Goal: Task Accomplishment & Management: Manage account settings

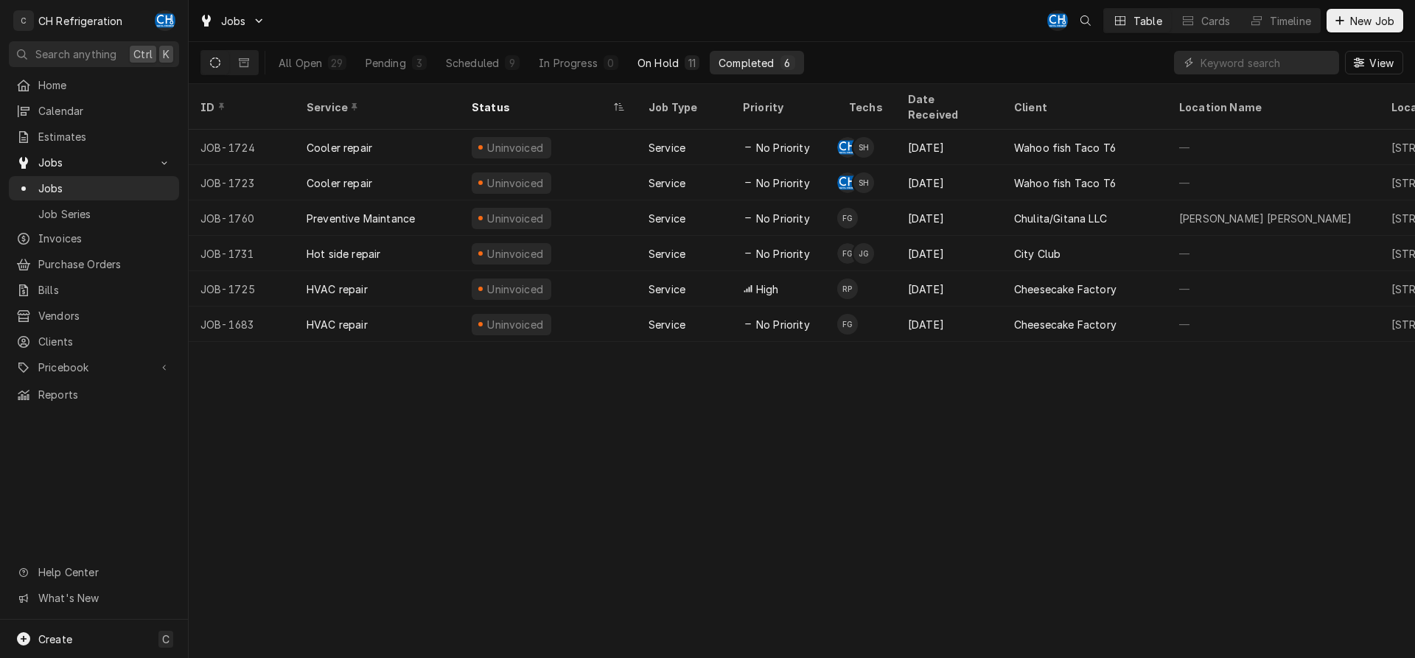
click at [658, 63] on div "On Hold" at bounding box center [658, 62] width 41 height 15
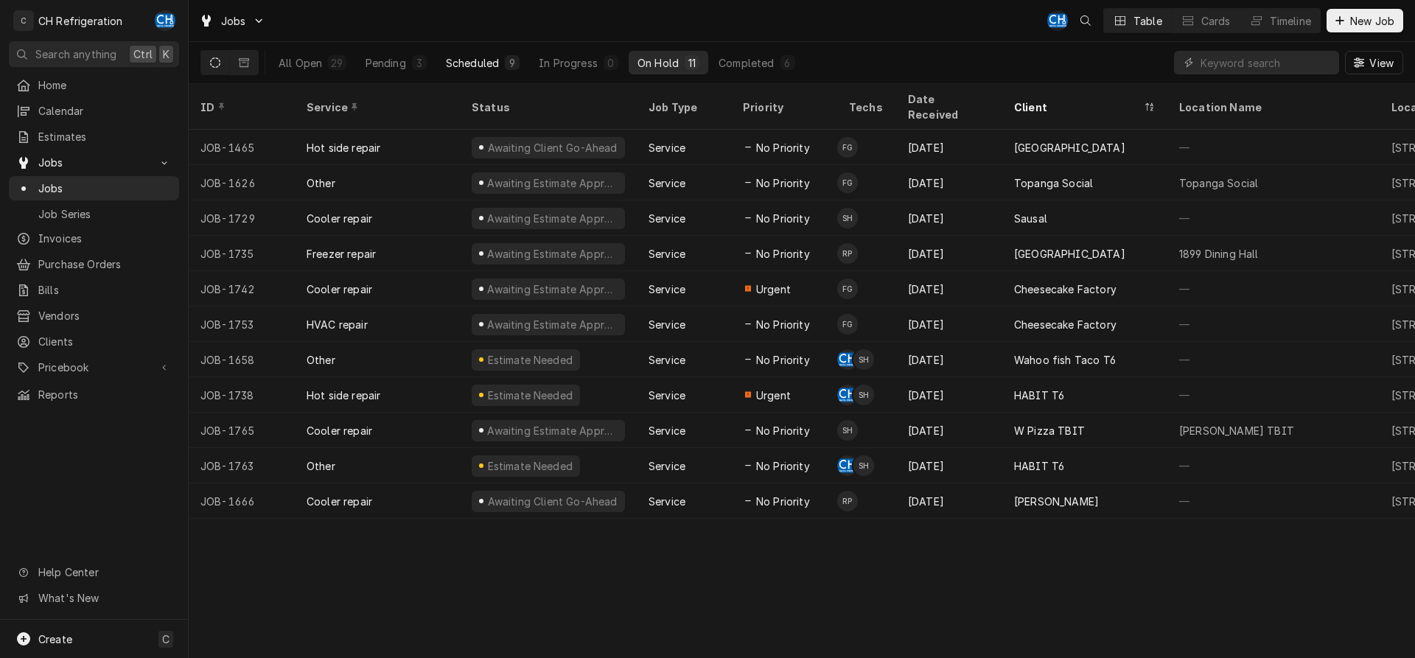
click at [481, 71] on button "Scheduled 9" at bounding box center [482, 63] width 91 height 24
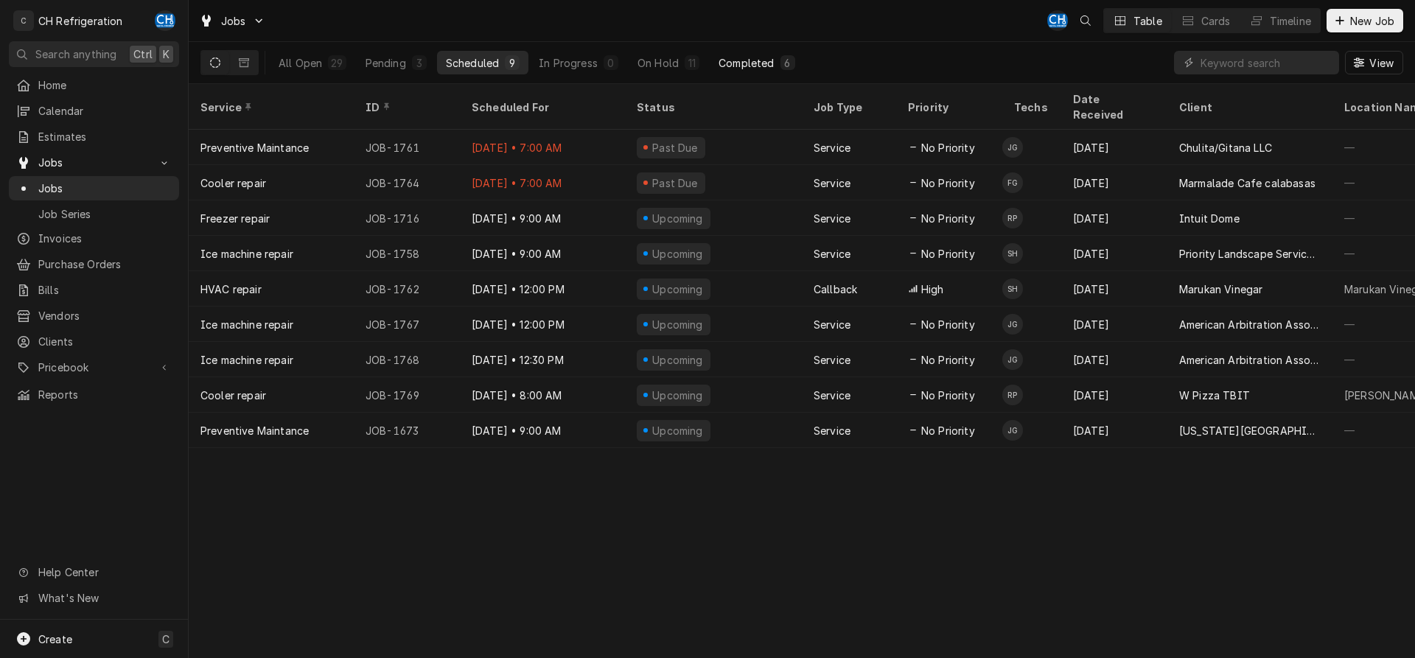
click at [772, 68] on div "Completed" at bounding box center [746, 62] width 55 height 15
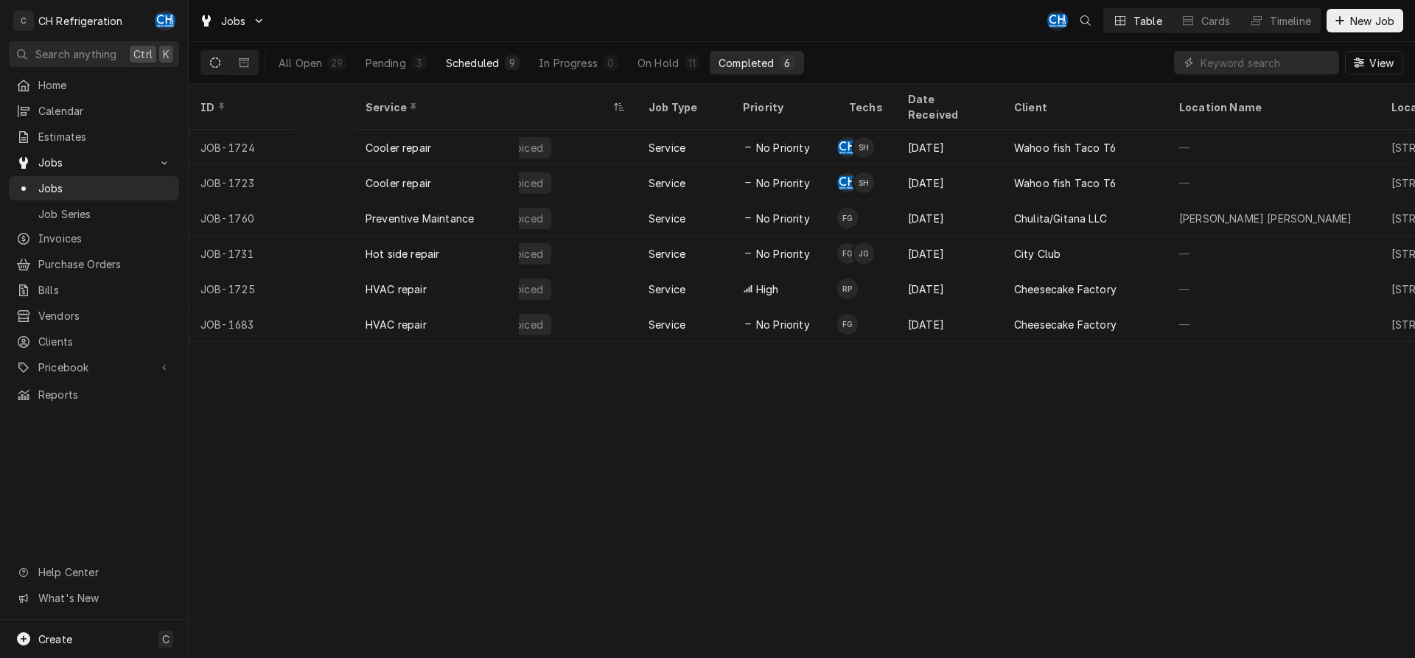
click at [481, 73] on button "Scheduled 9" at bounding box center [482, 63] width 91 height 24
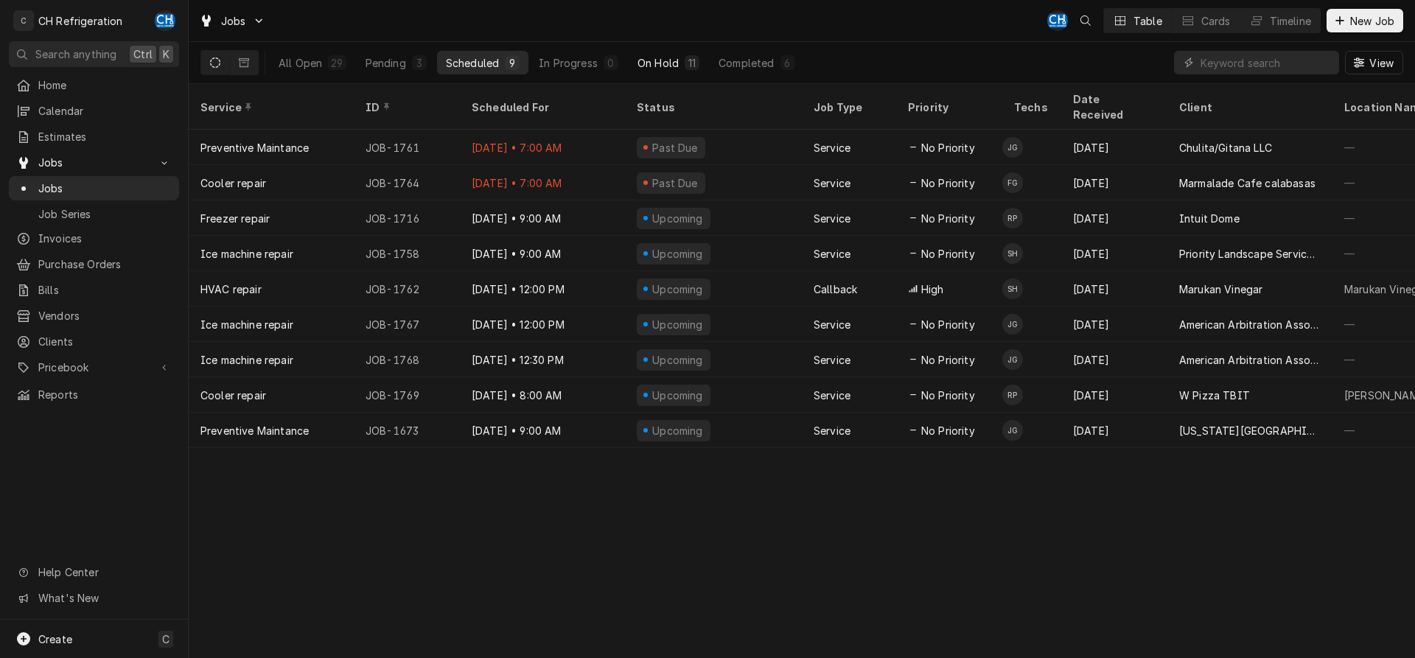
click at [659, 66] on div "On Hold" at bounding box center [658, 62] width 41 height 15
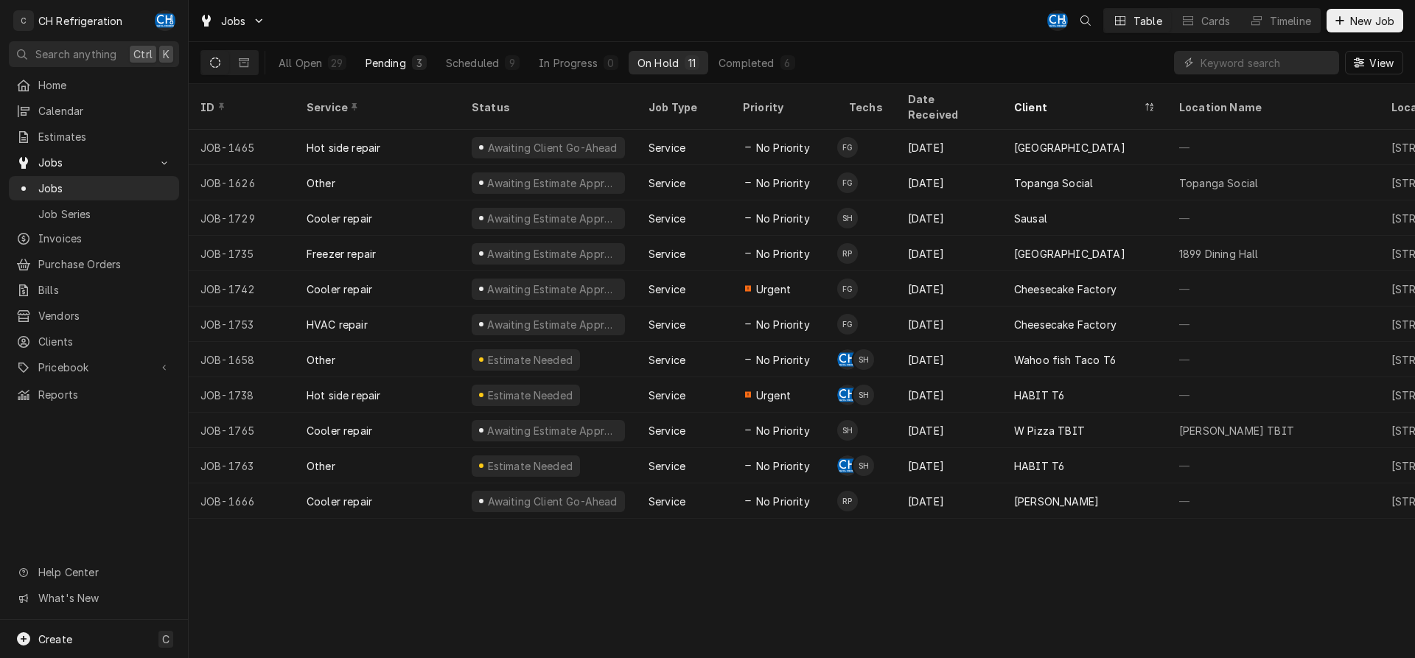
click at [383, 64] on div "Pending" at bounding box center [386, 62] width 41 height 15
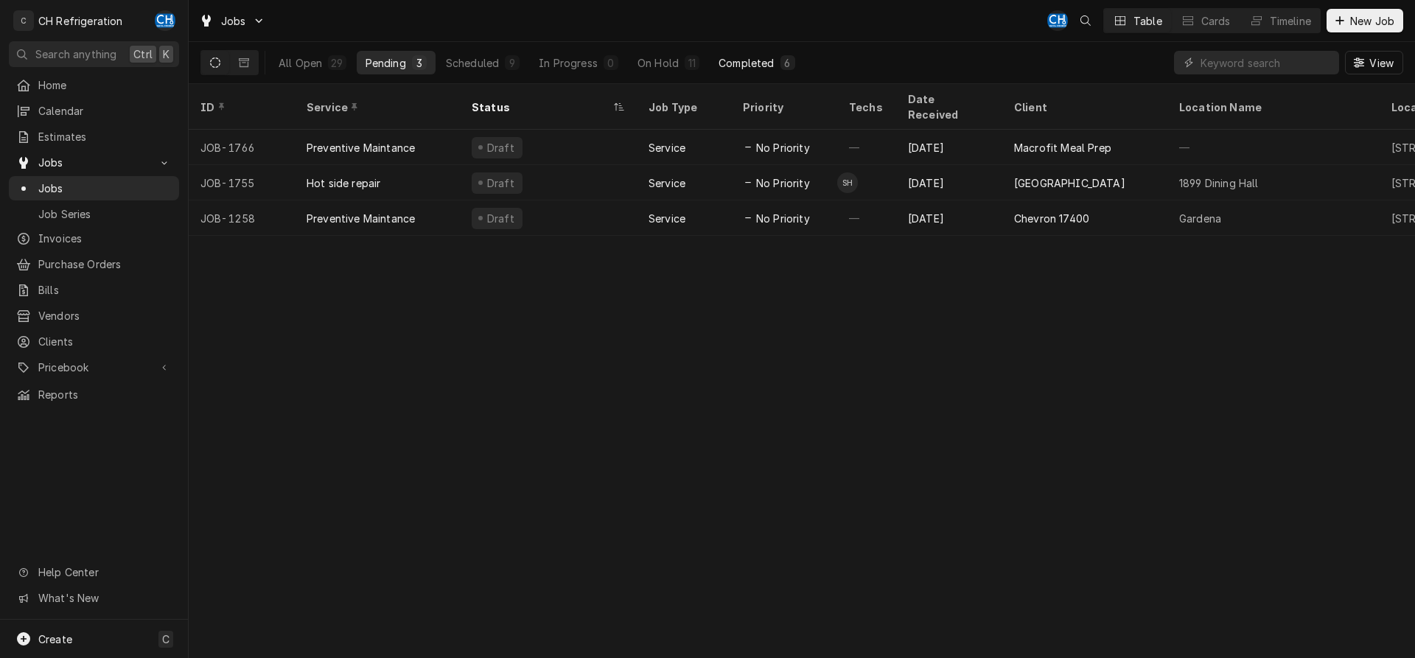
click at [753, 54] on button "Completed 6" at bounding box center [757, 63] width 94 height 24
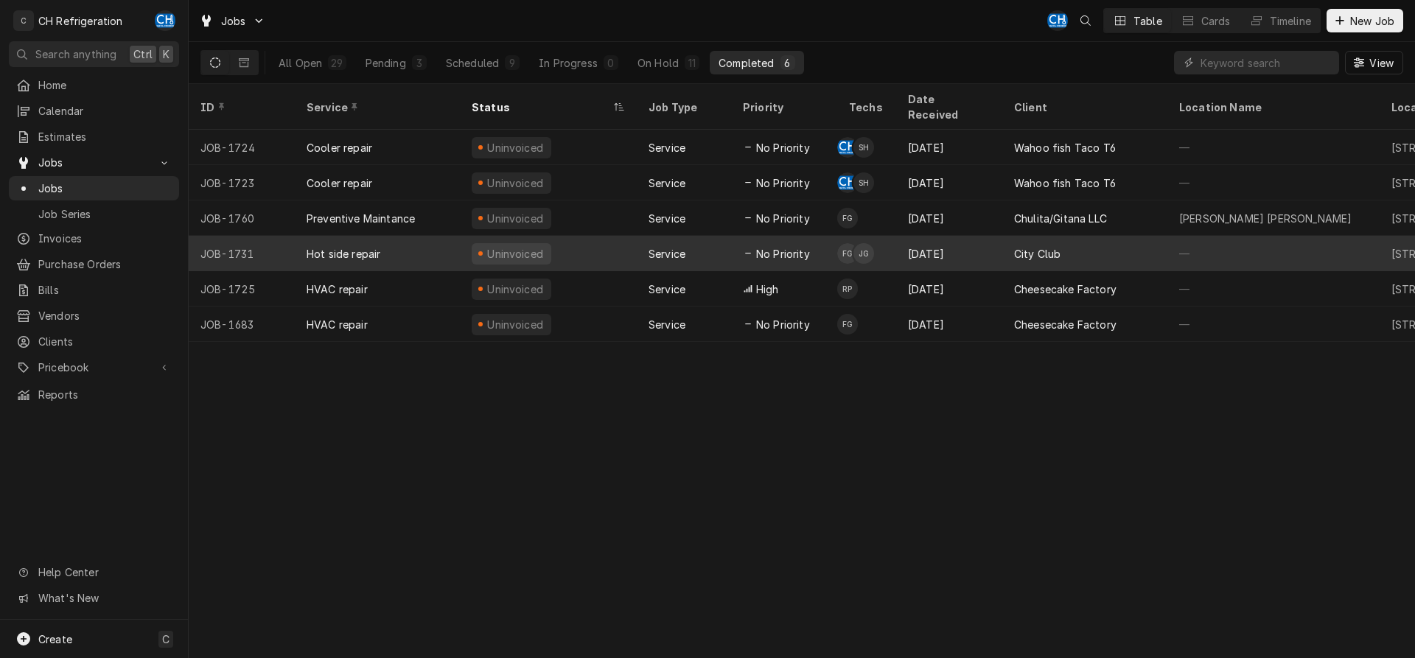
click at [976, 238] on div "[DATE]" at bounding box center [949, 253] width 106 height 35
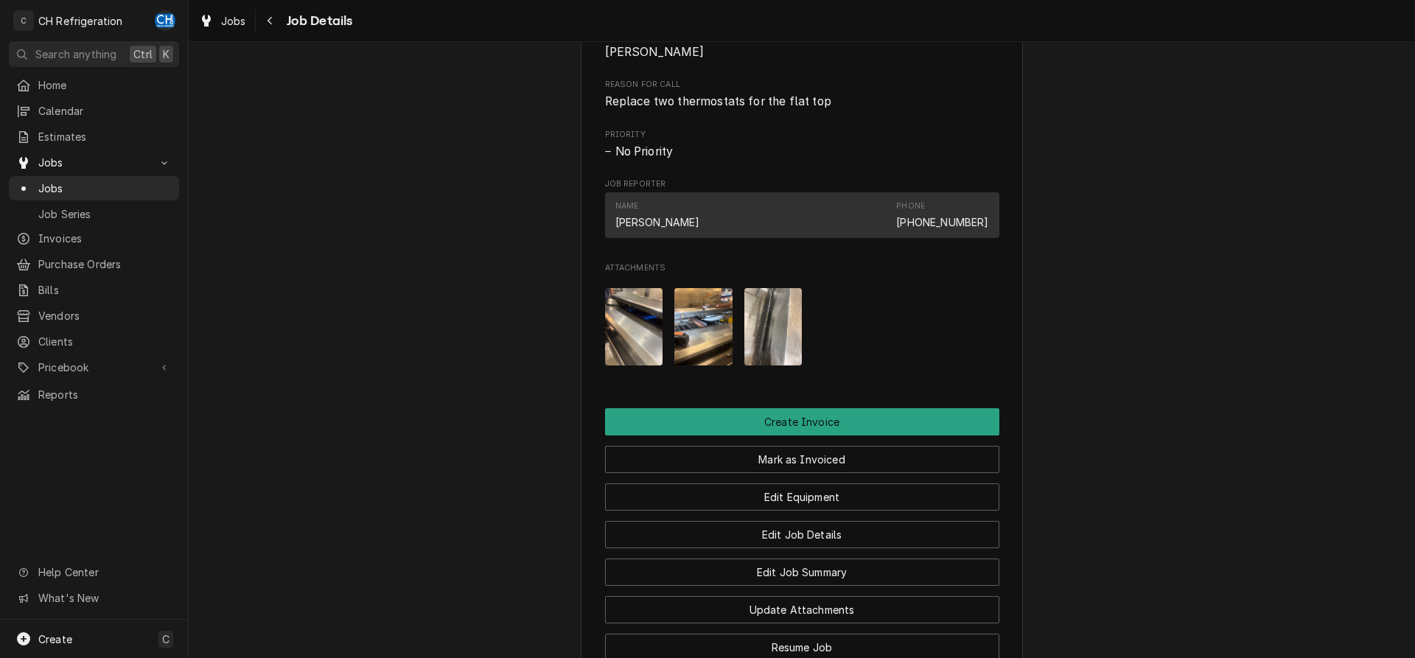
scroll to position [1033, 0]
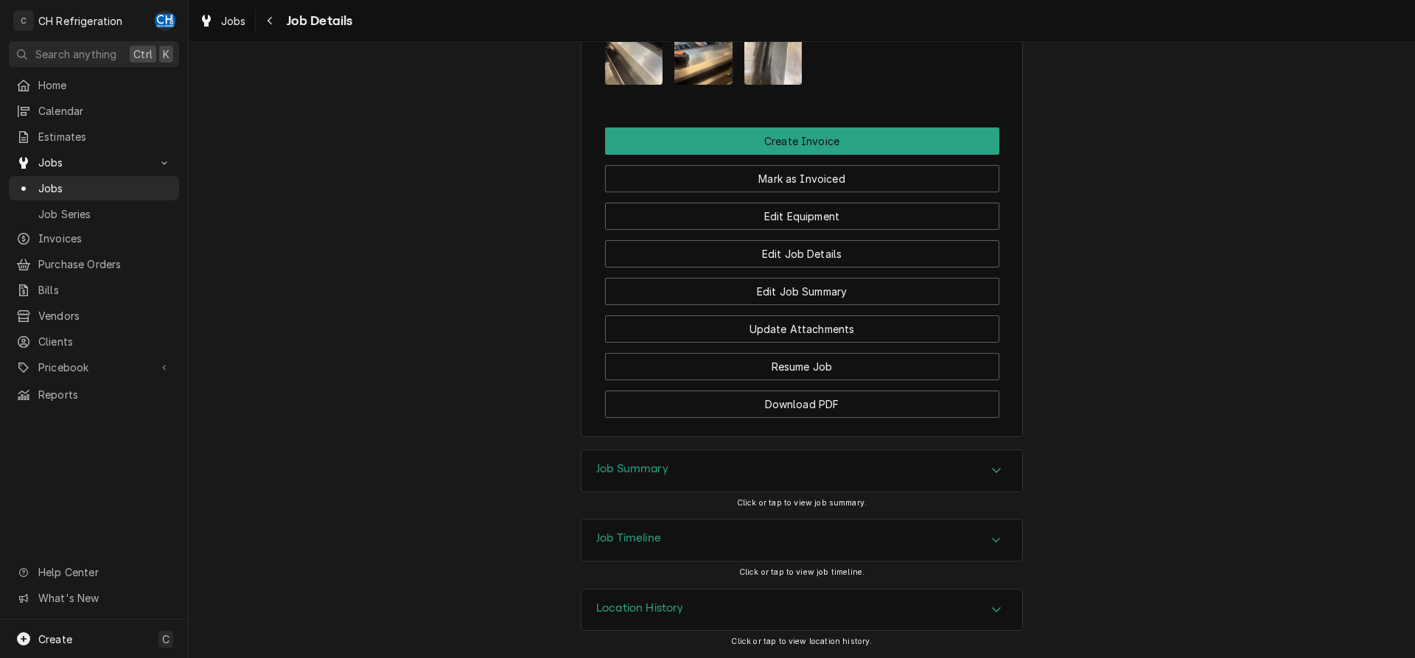
click at [732, 465] on div "Job Summary" at bounding box center [802, 470] width 441 height 41
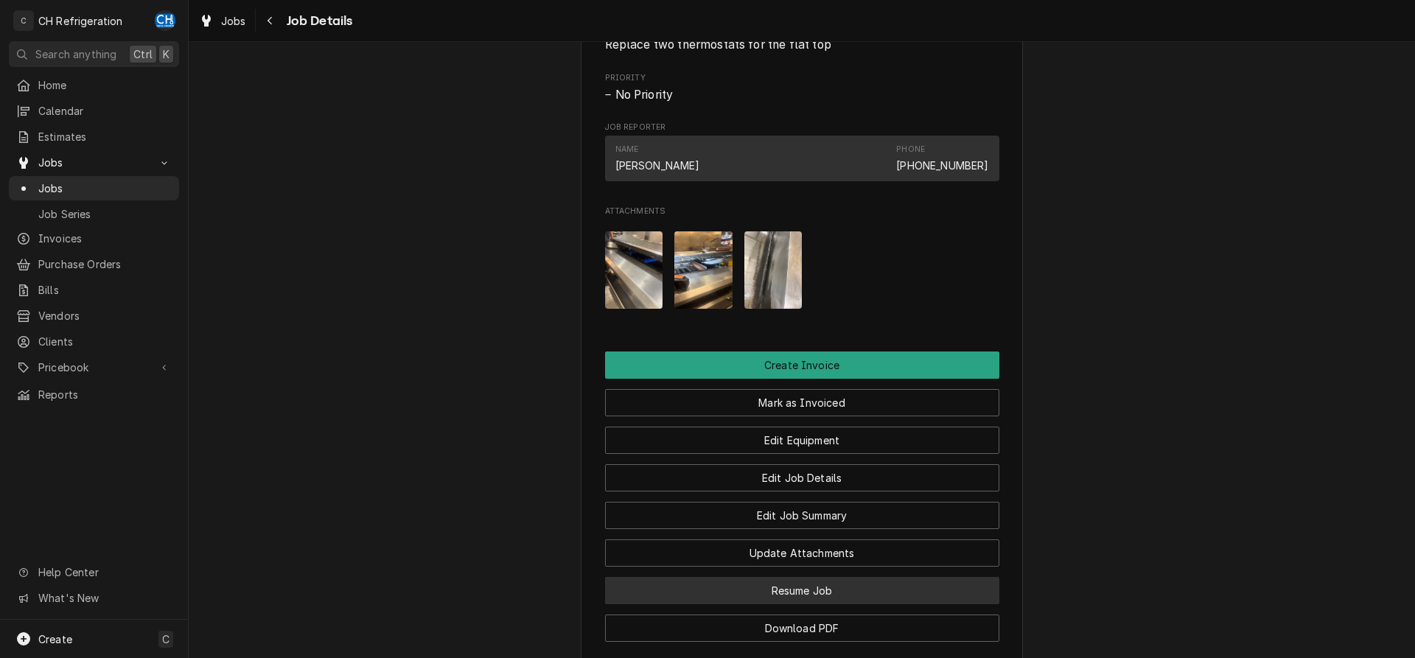
scroll to position [733, 0]
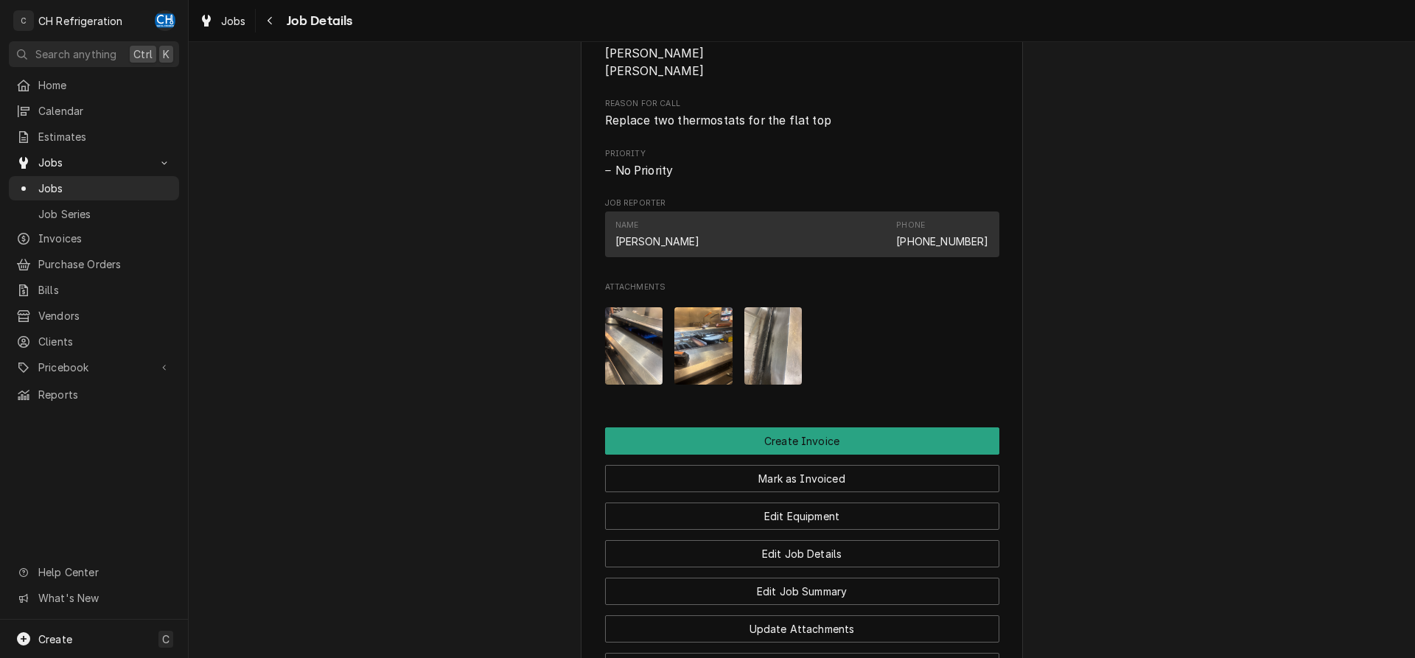
click at [632, 364] on img "Attachments" at bounding box center [634, 345] width 58 height 77
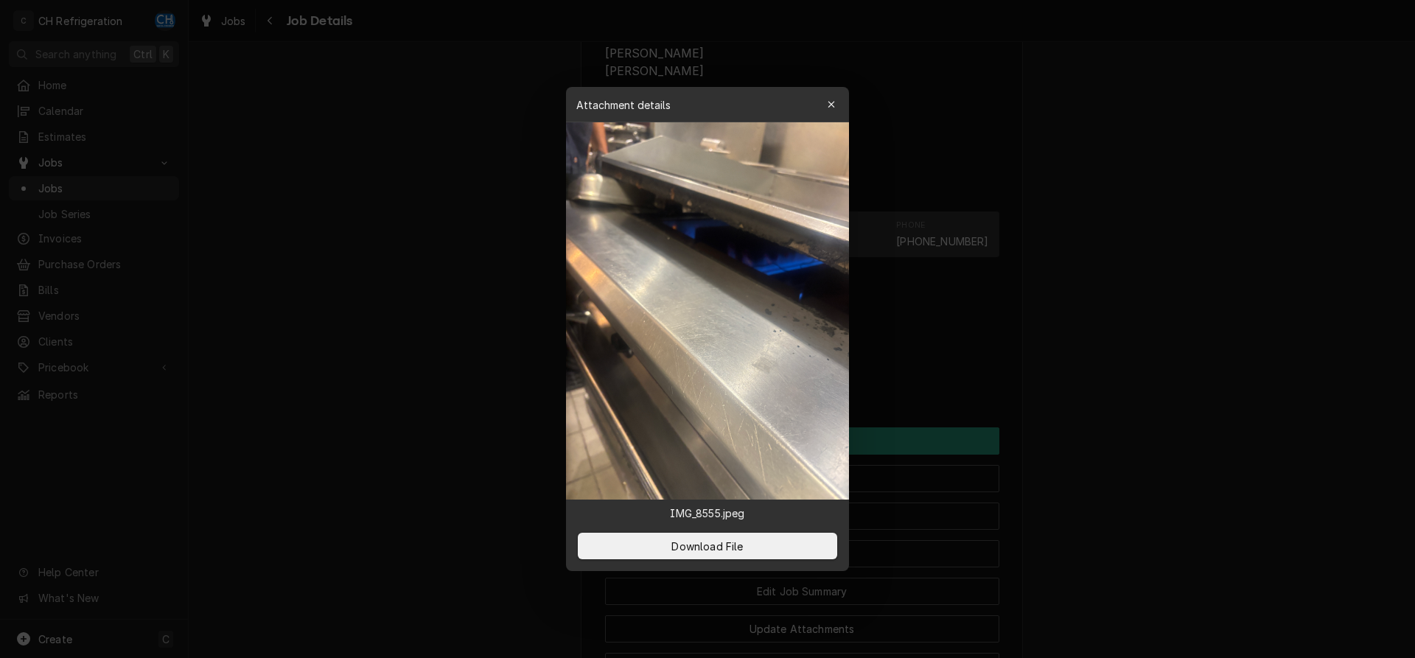
click at [1147, 372] on div at bounding box center [707, 329] width 1415 height 658
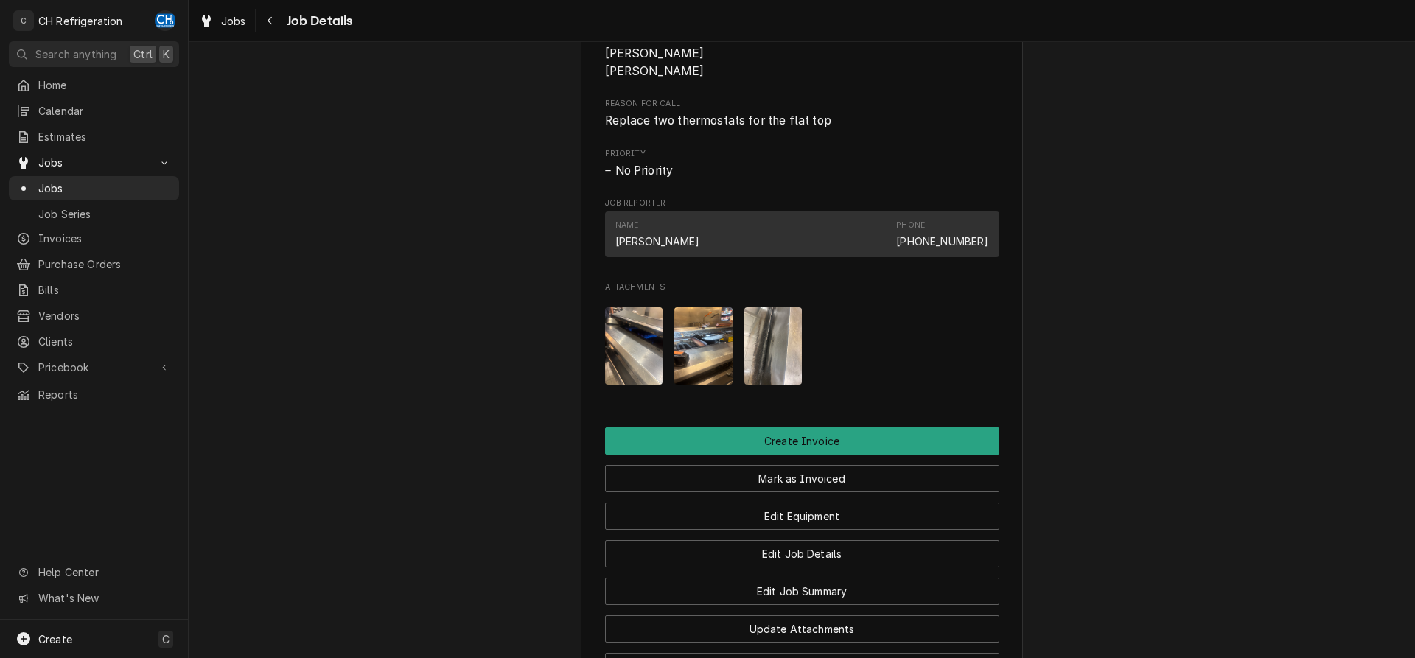
click at [686, 337] on img "Attachments" at bounding box center [703, 345] width 58 height 77
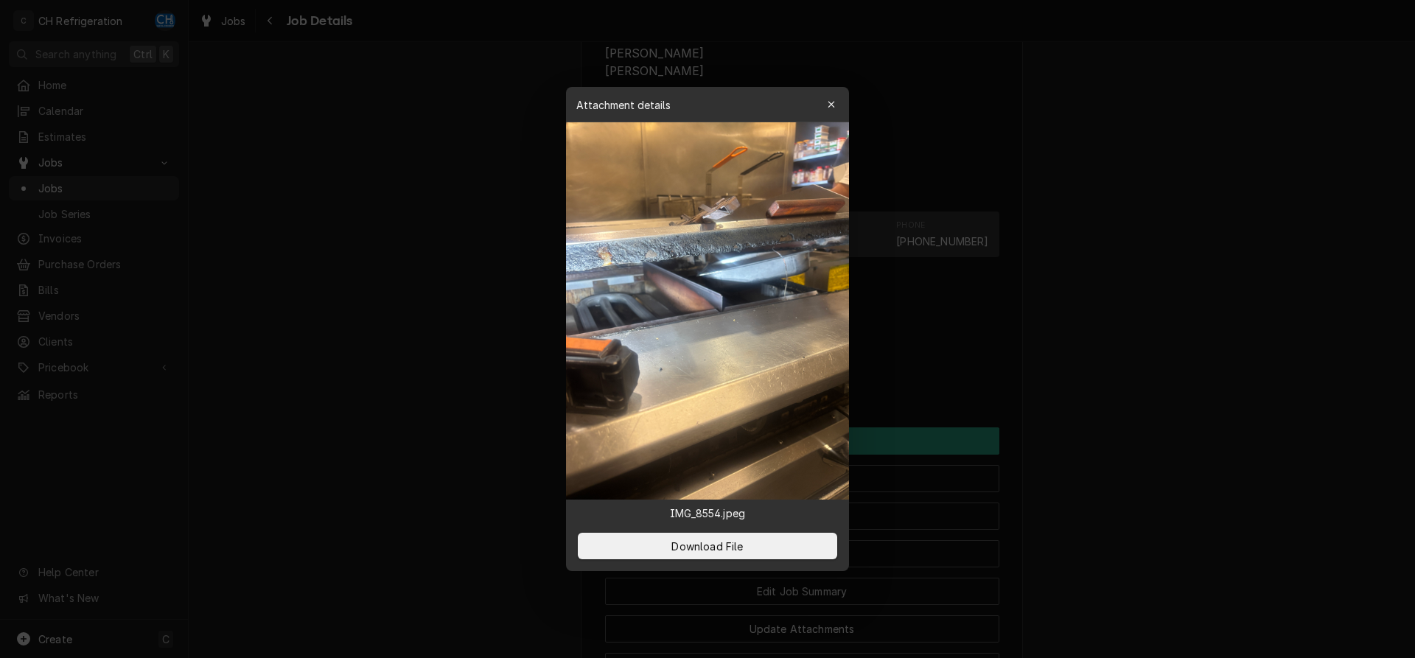
click at [1172, 408] on div at bounding box center [707, 329] width 1415 height 658
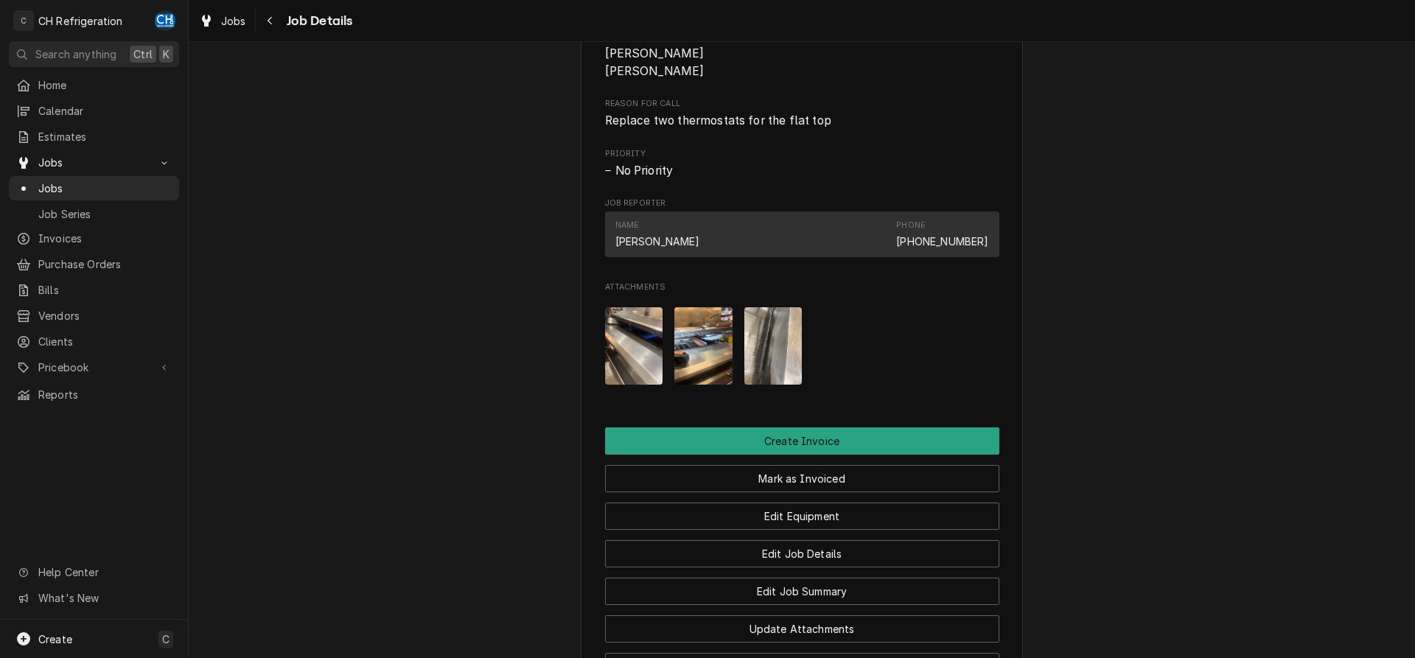
drag, startPoint x: 753, startPoint y: 348, endPoint x: 761, endPoint y: 349, distance: 8.1
click at [755, 348] on img "Attachments" at bounding box center [773, 345] width 58 height 77
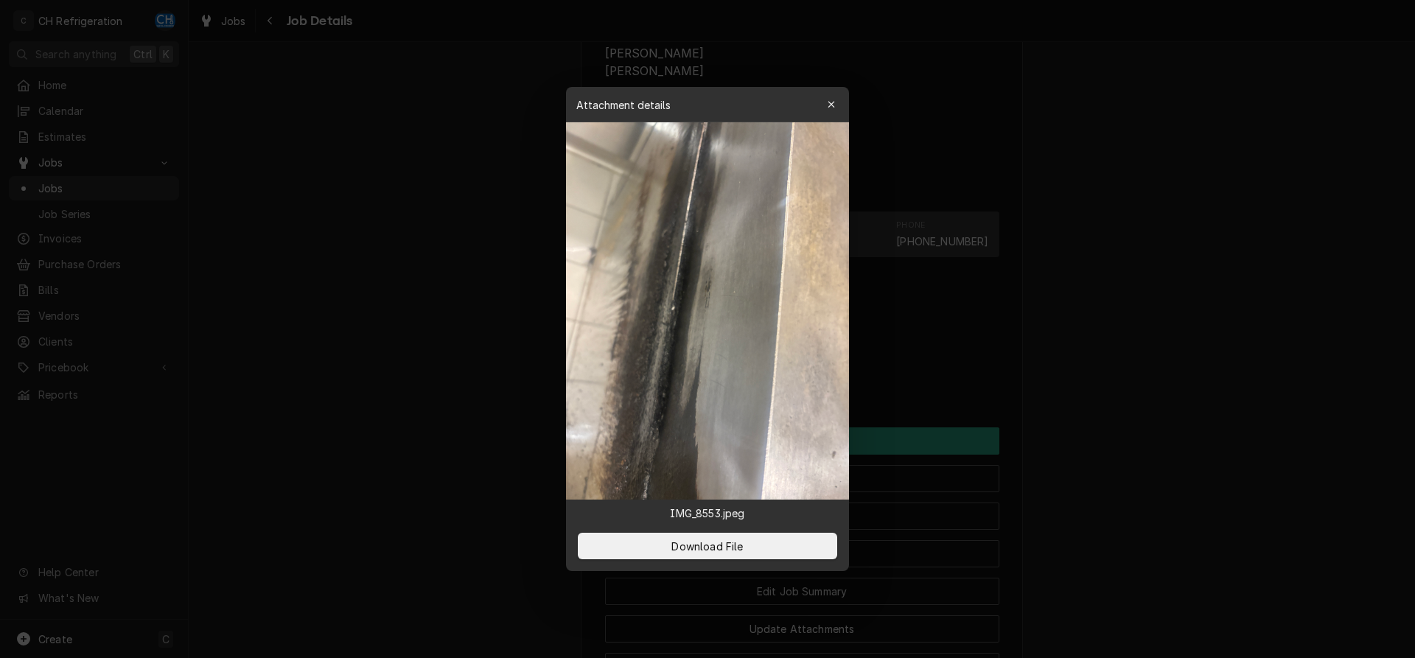
click at [1192, 408] on div at bounding box center [707, 329] width 1415 height 658
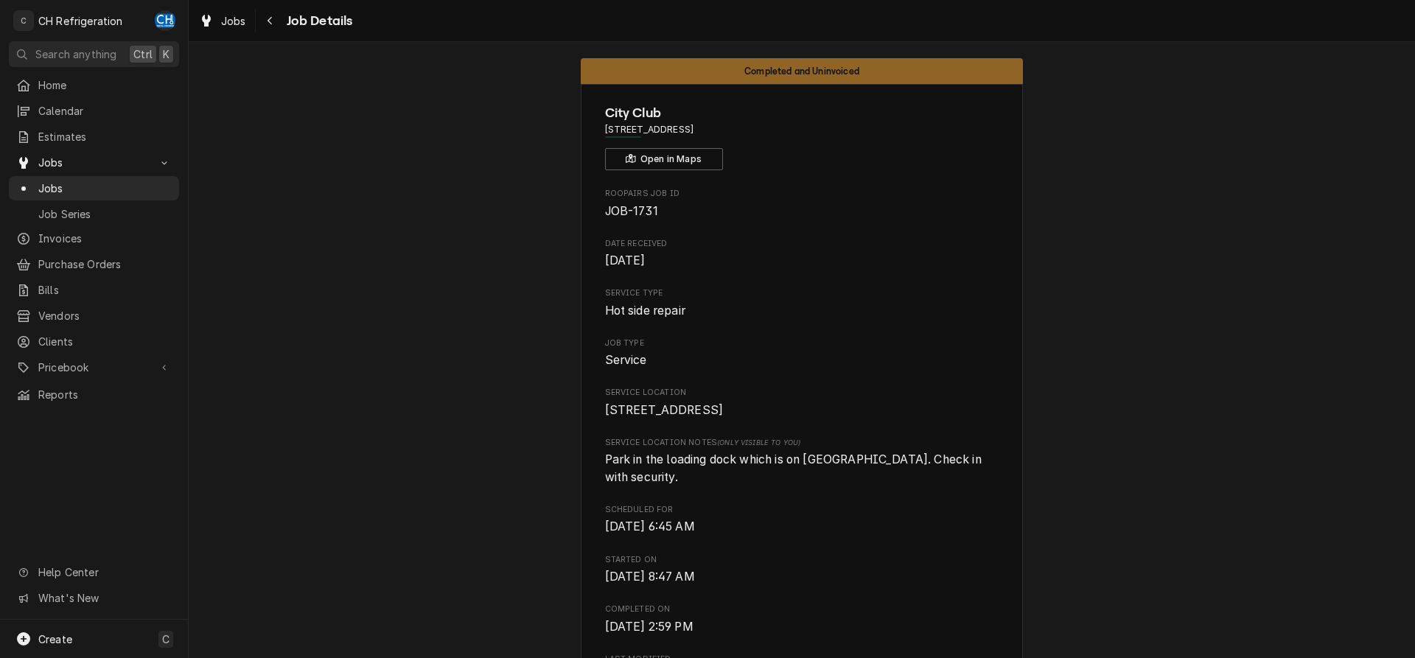
scroll to position [0, 0]
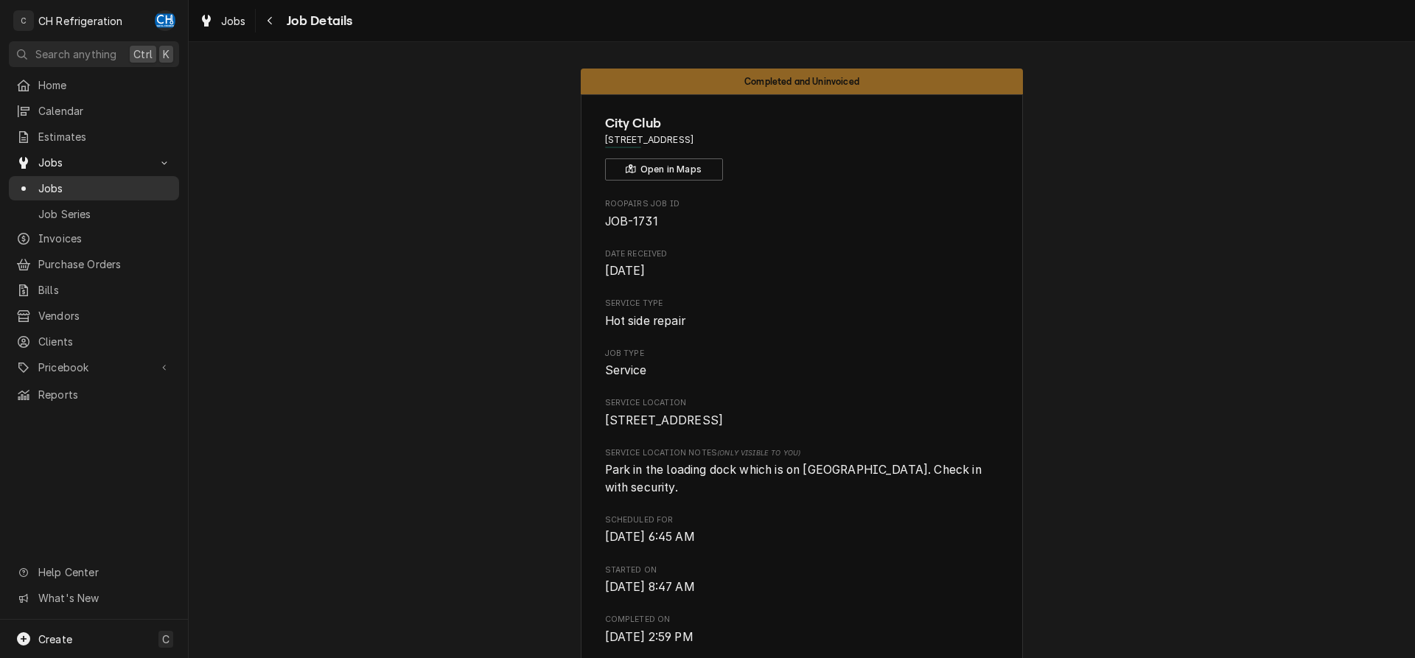
click at [50, 186] on span "Jobs" at bounding box center [104, 188] width 133 height 15
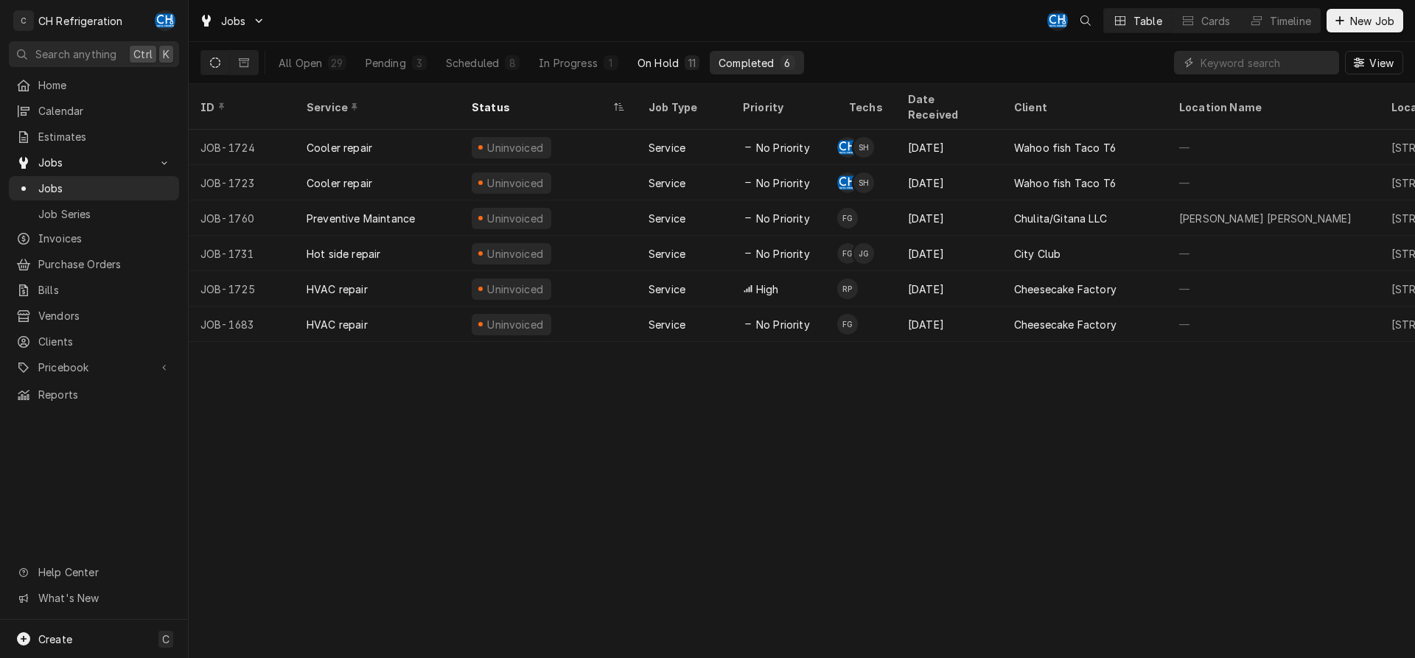
click at [660, 60] on div "On Hold" at bounding box center [658, 62] width 41 height 15
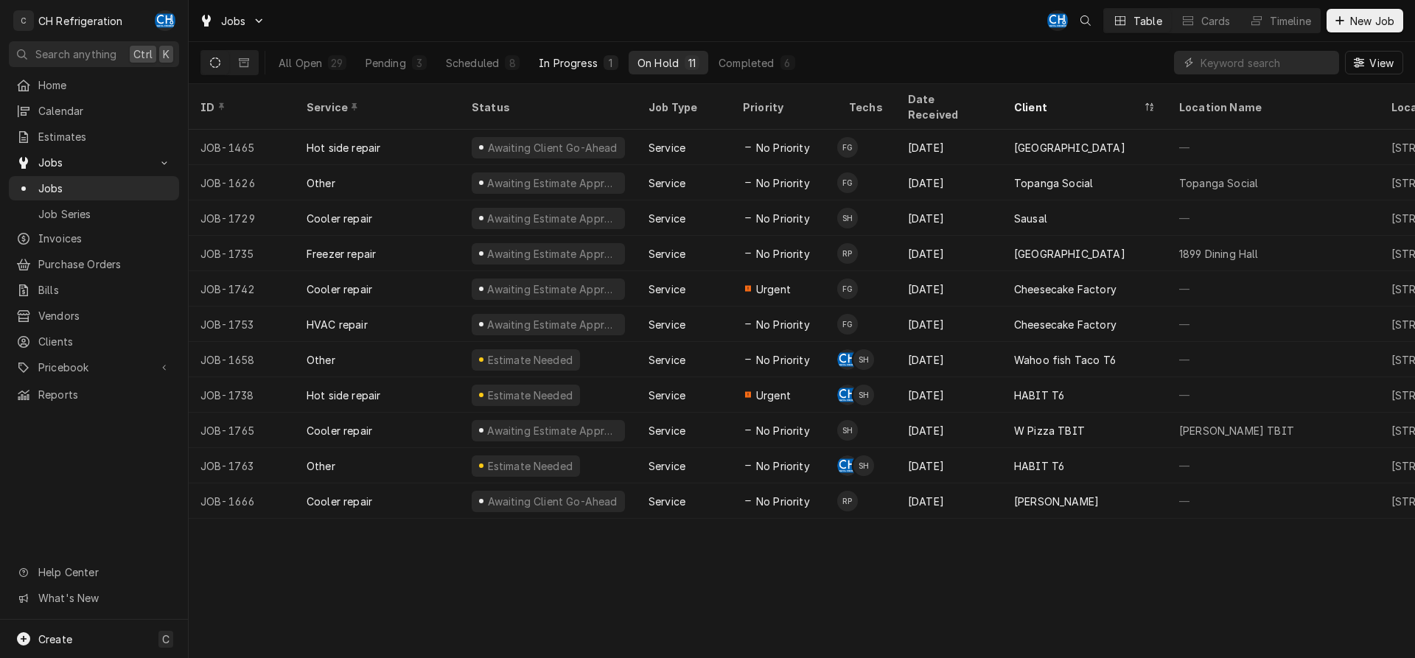
click at [547, 63] on div "In Progress" at bounding box center [568, 62] width 59 height 15
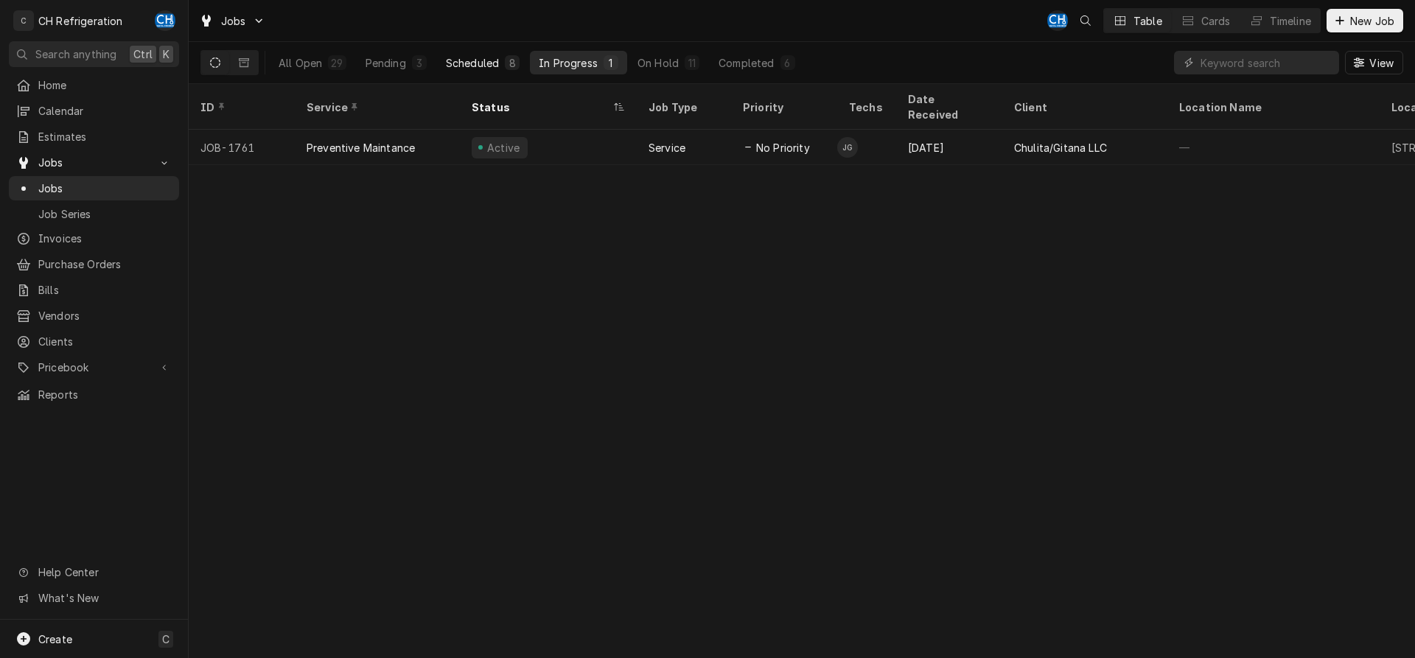
click at [504, 65] on button "Scheduled 8" at bounding box center [482, 63] width 91 height 24
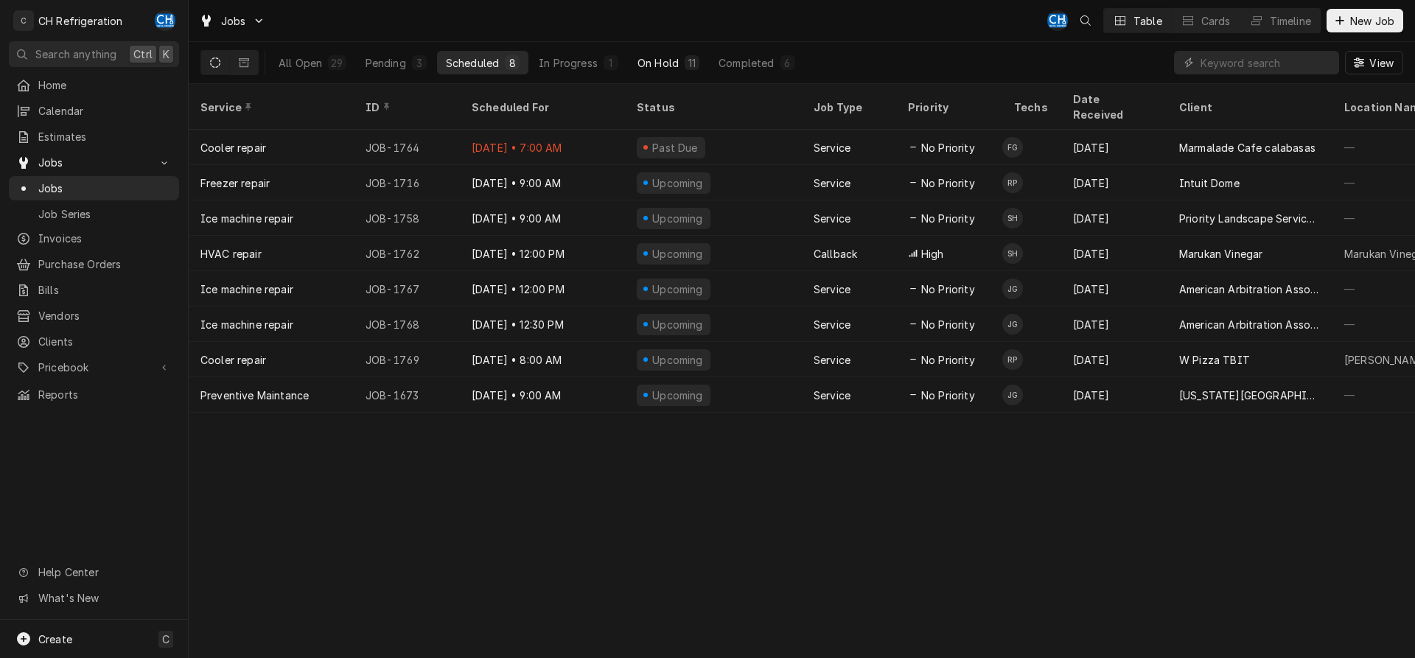
click at [699, 63] on button "On Hold 11" at bounding box center [669, 63] width 80 height 24
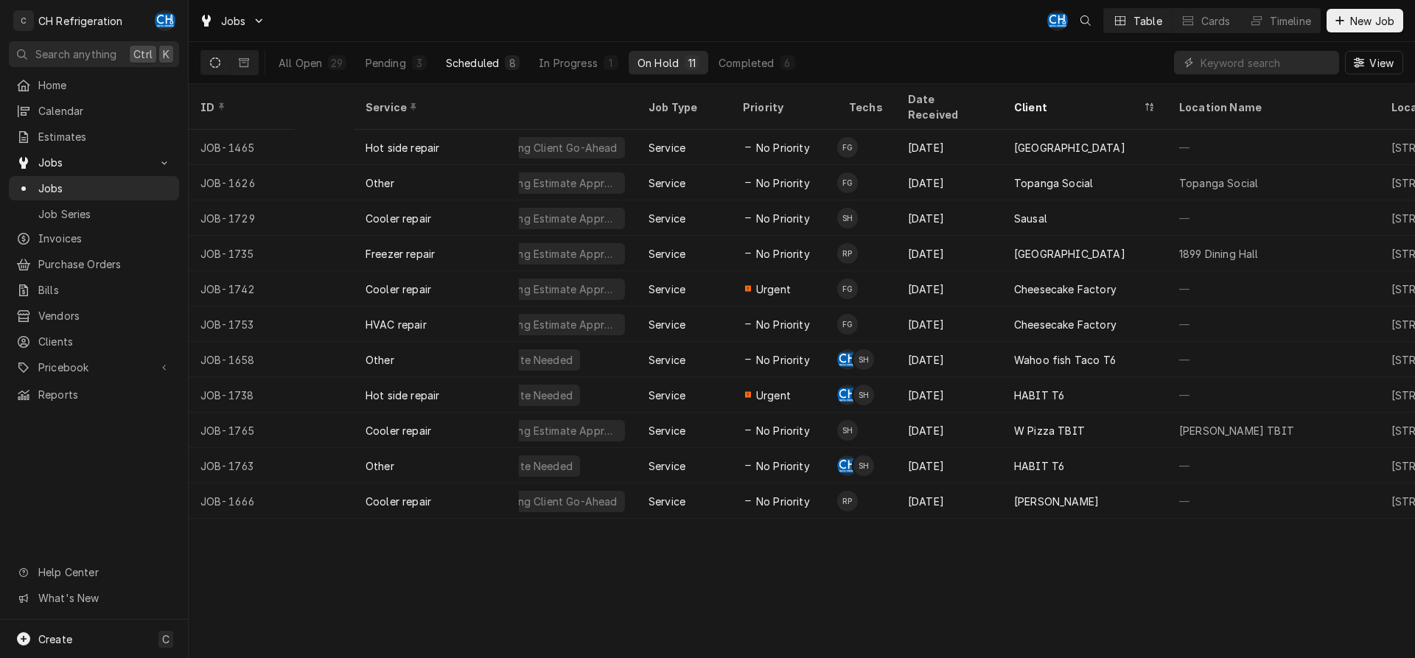
click at [488, 59] on div "Scheduled" at bounding box center [472, 62] width 53 height 15
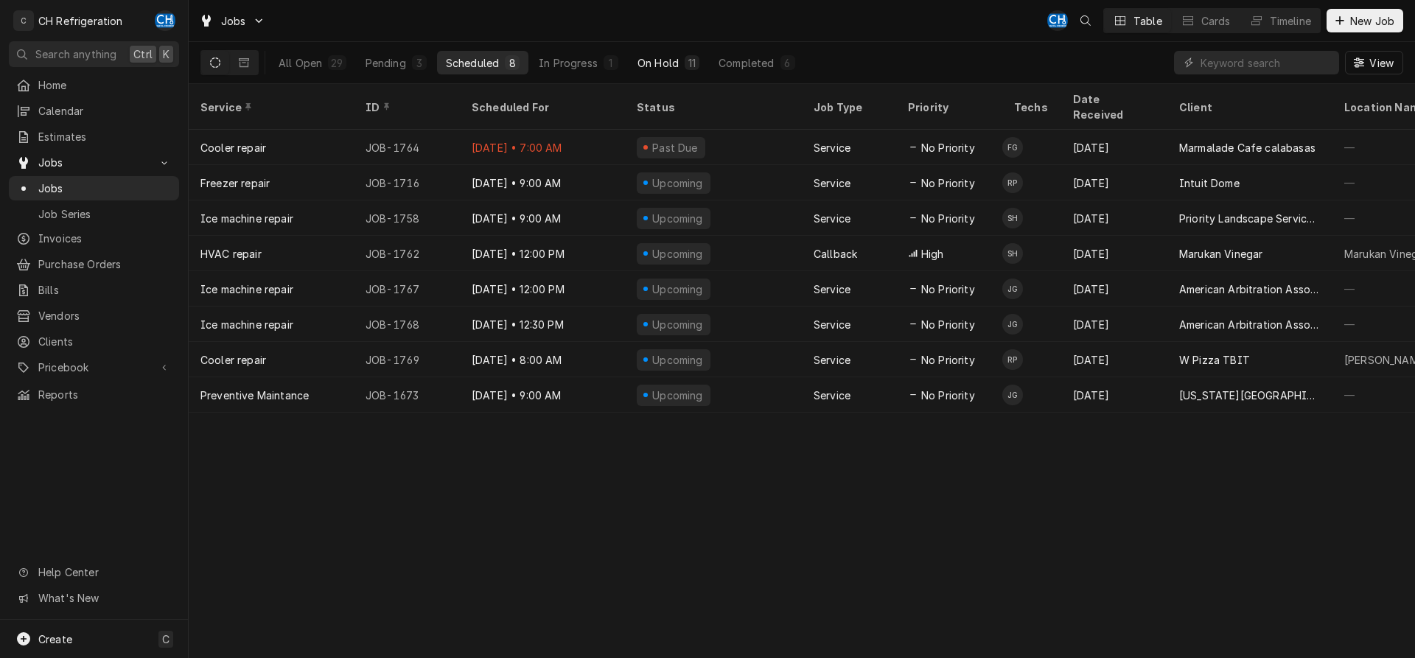
click at [674, 74] on button "On Hold 11" at bounding box center [669, 63] width 80 height 24
